Goal: Task Accomplishment & Management: Use online tool/utility

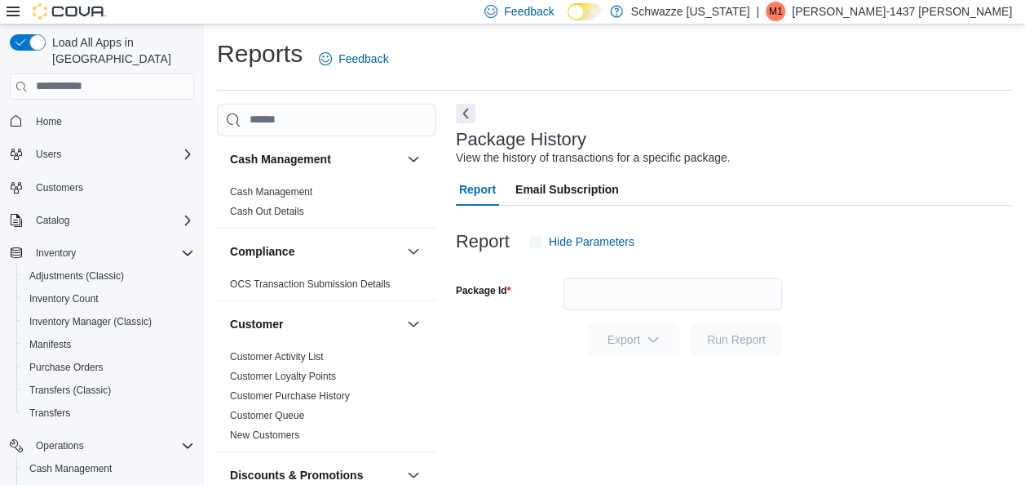
scroll to position [28, 0]
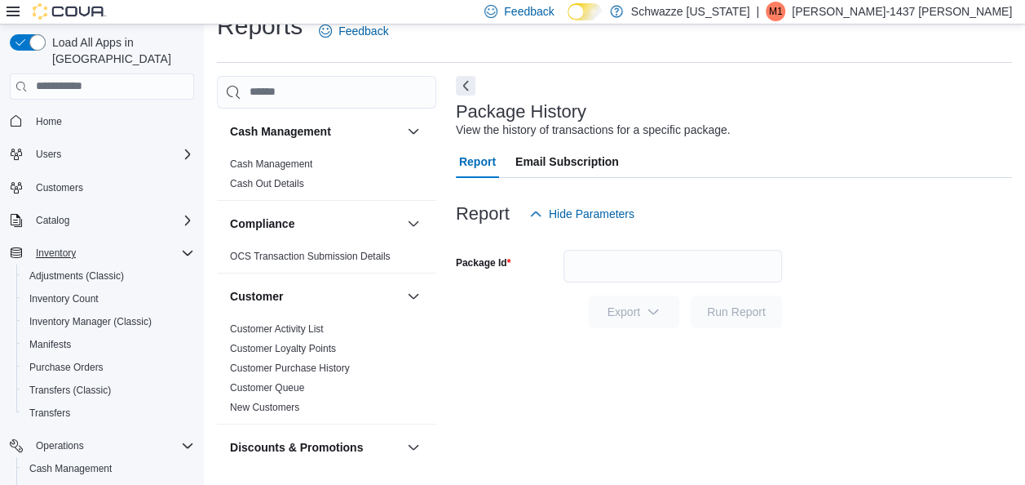
click at [192, 246] on icon "Complex example" at bounding box center [187, 252] width 13 height 13
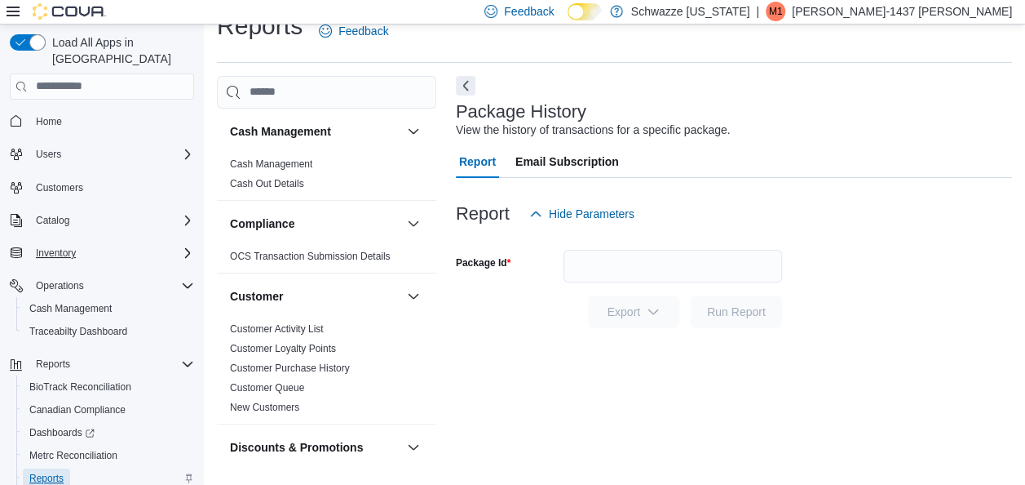
click at [47, 471] on span "Reports" at bounding box center [46, 477] width 34 height 13
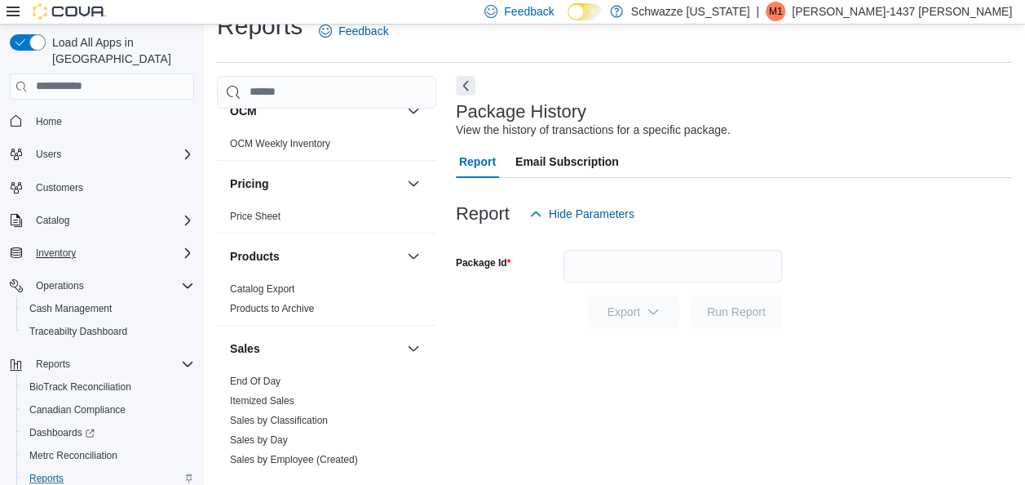
scroll to position [935, 0]
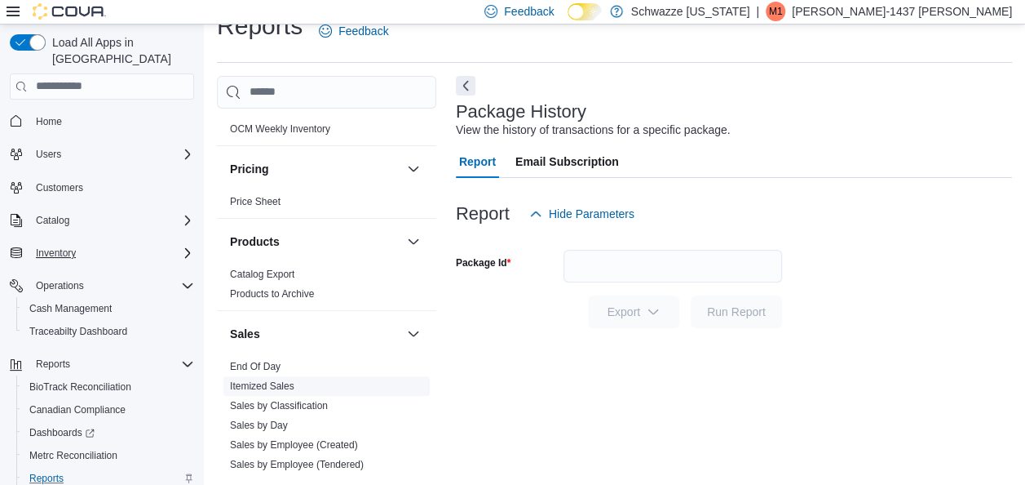
click at [260, 376] on span "Itemized Sales" at bounding box center [327, 386] width 206 height 20
click at [264, 365] on link "End Of Day" at bounding box center [255, 366] width 51 height 11
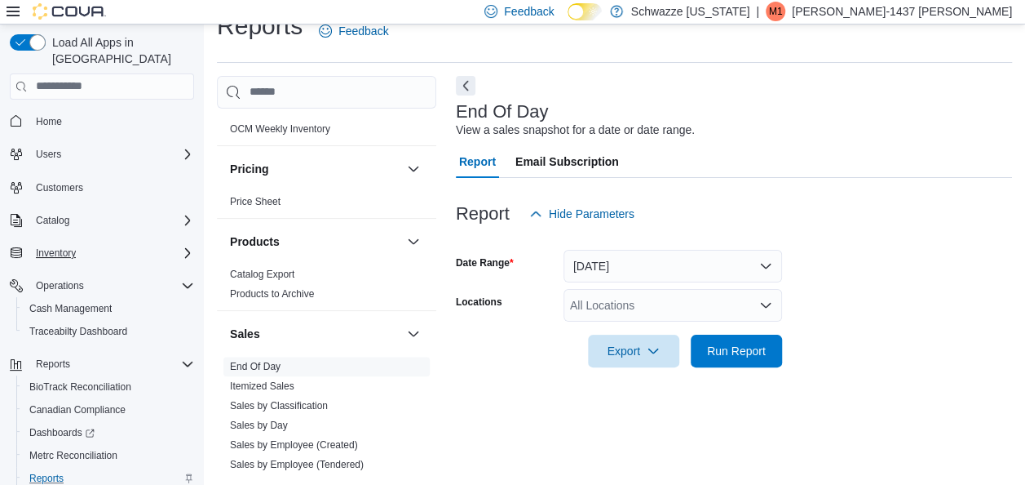
click at [635, 297] on div "All Locations" at bounding box center [673, 305] width 219 height 33
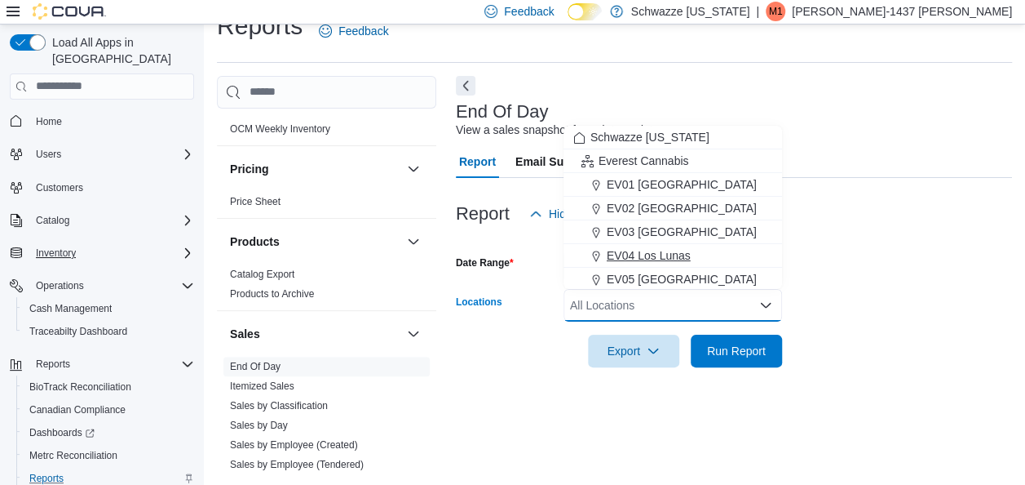
click at [680, 261] on span "EV04 Los Lunas" at bounding box center [649, 255] width 84 height 16
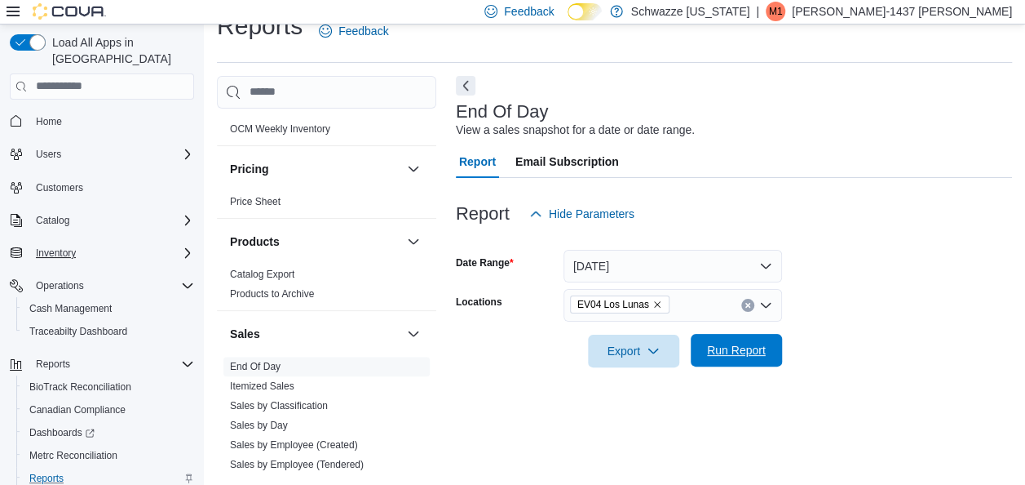
click at [737, 346] on span "Run Report" at bounding box center [736, 350] width 59 height 16
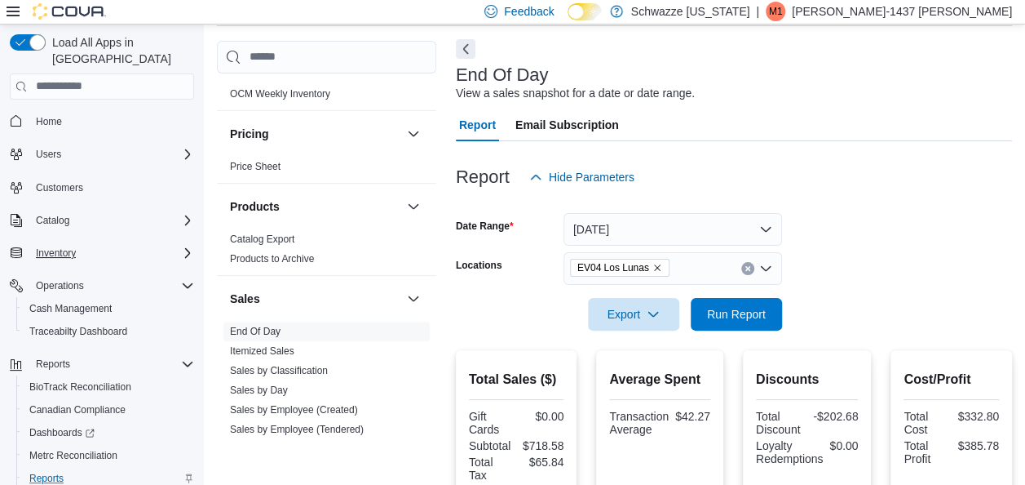
scroll to position [26, 0]
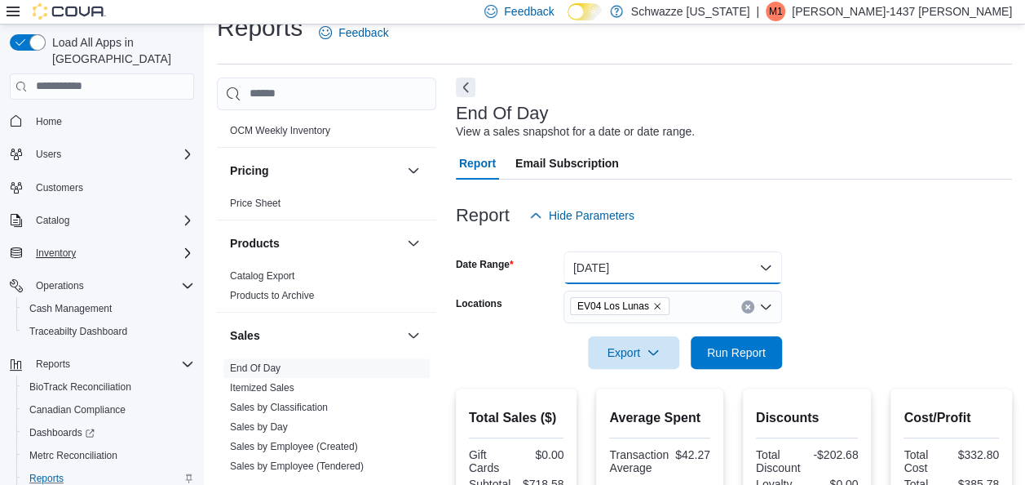
click at [765, 280] on button "[DATE]" at bounding box center [673, 267] width 219 height 33
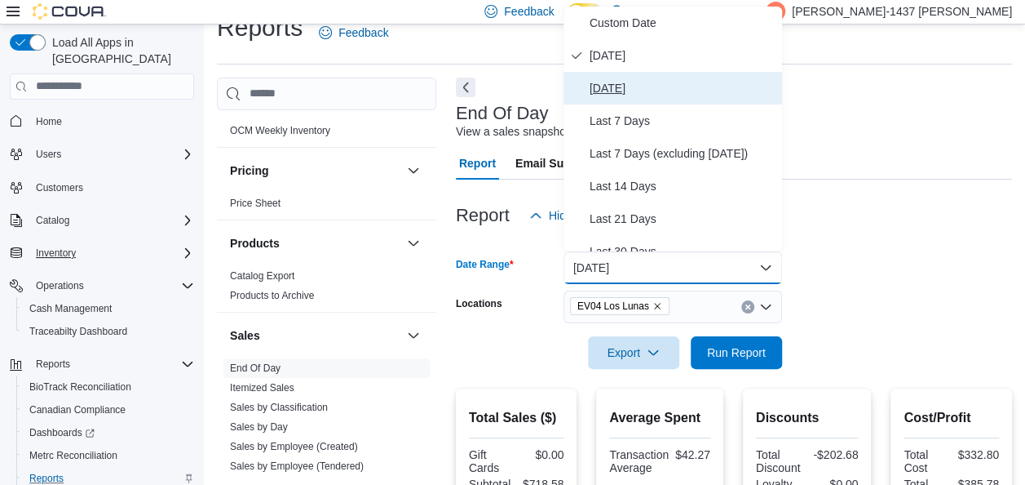
click at [685, 87] on span "[DATE]" at bounding box center [683, 88] width 186 height 20
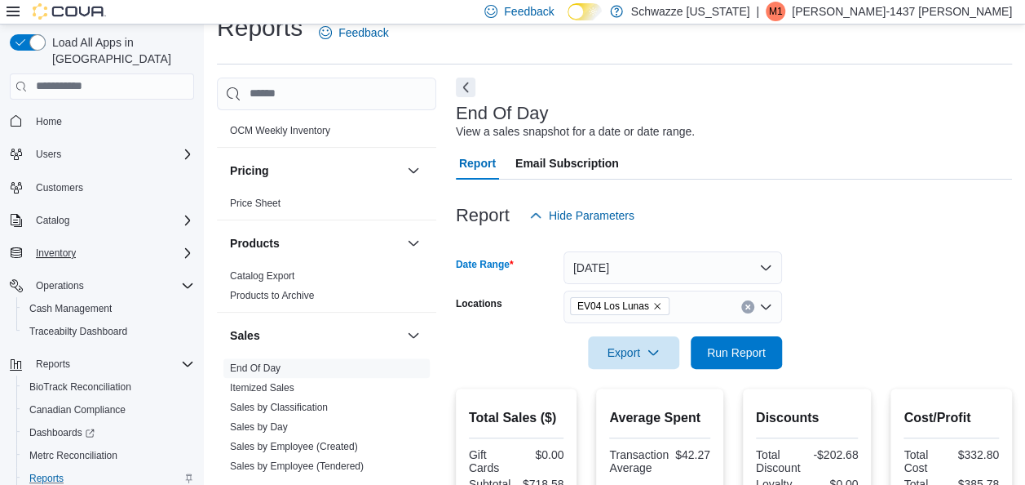
click at [742, 375] on div at bounding box center [734, 379] width 556 height 20
click at [745, 358] on span "Run Report" at bounding box center [736, 351] width 59 height 16
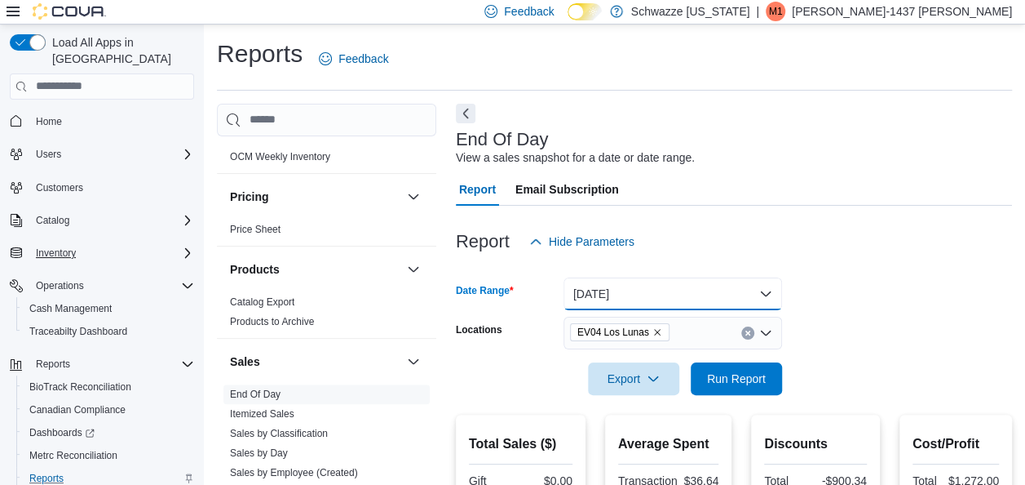
click at [764, 292] on button "[DATE]" at bounding box center [673, 293] width 219 height 33
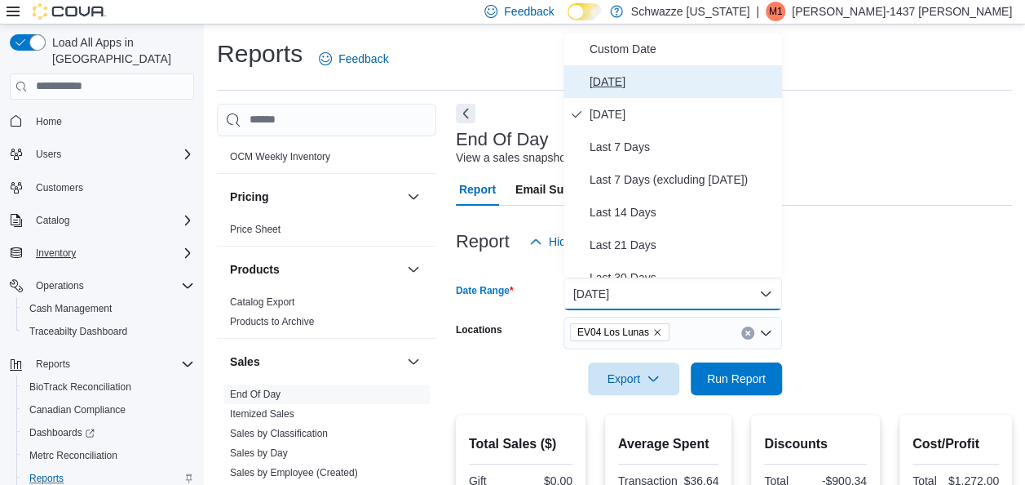
click at [651, 82] on span "[DATE]" at bounding box center [683, 82] width 186 height 20
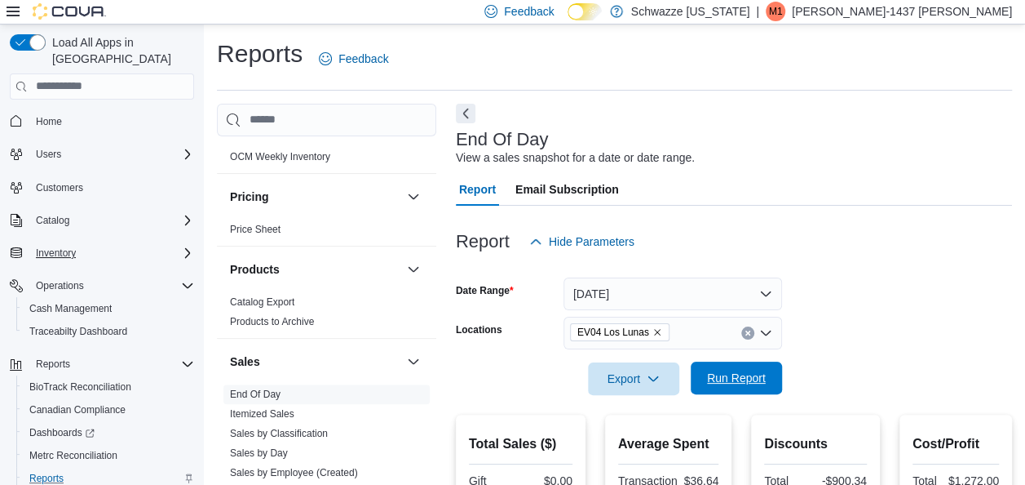
click at [744, 375] on span "Run Report" at bounding box center [736, 378] width 59 height 16
